Goal: Navigation & Orientation: Go to known website

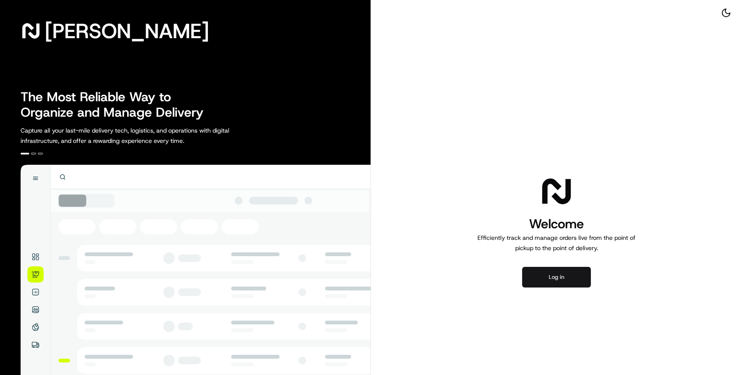
click at [555, 278] on button "Log in" at bounding box center [556, 277] width 69 height 21
